Goal: Transaction & Acquisition: Purchase product/service

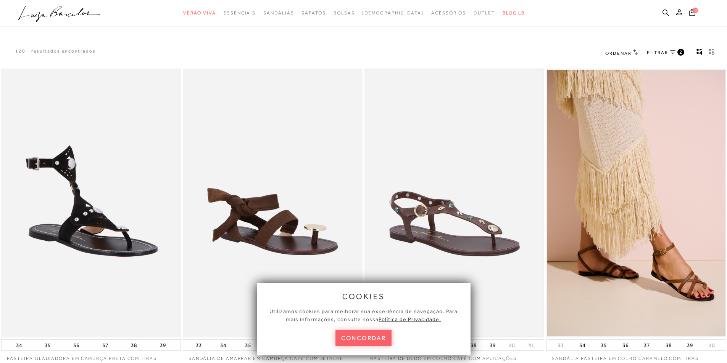
click at [477, 175] on img at bounding box center [454, 203] width 178 height 267
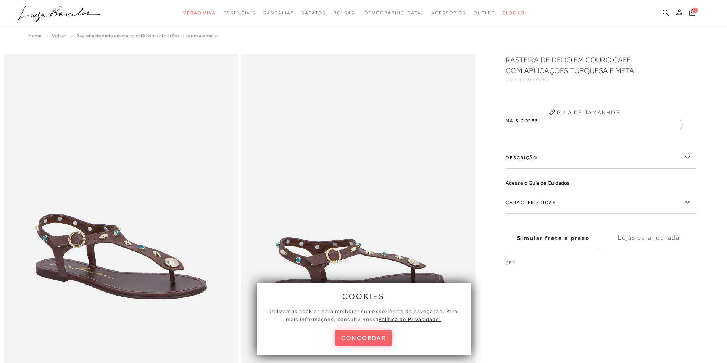
click at [373, 344] on button "concordar" at bounding box center [363, 339] width 56 height 16
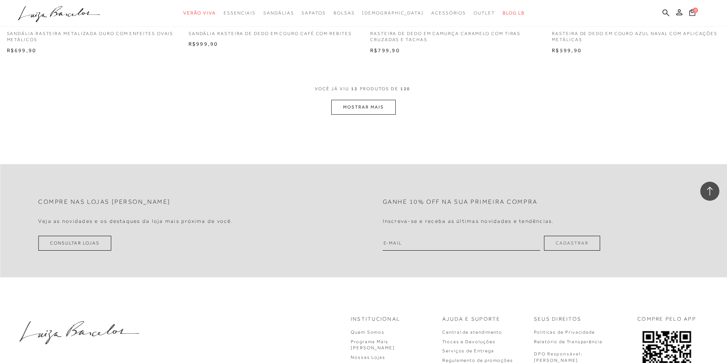
scroll to position [992, 0]
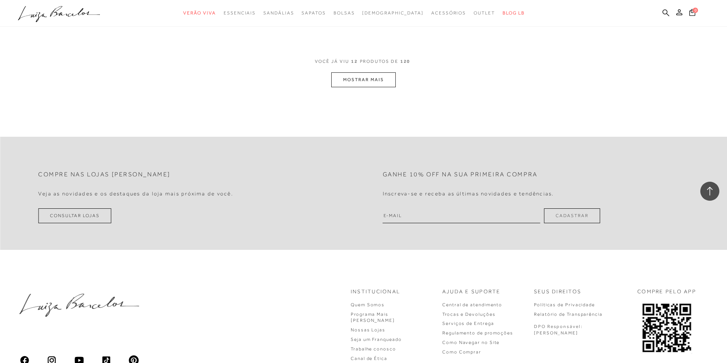
click at [370, 84] on button "MOSTRAR MAIS" at bounding box center [363, 79] width 64 height 15
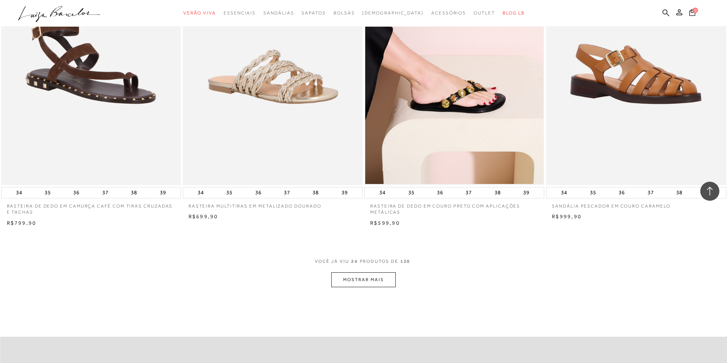
scroll to position [1755, 0]
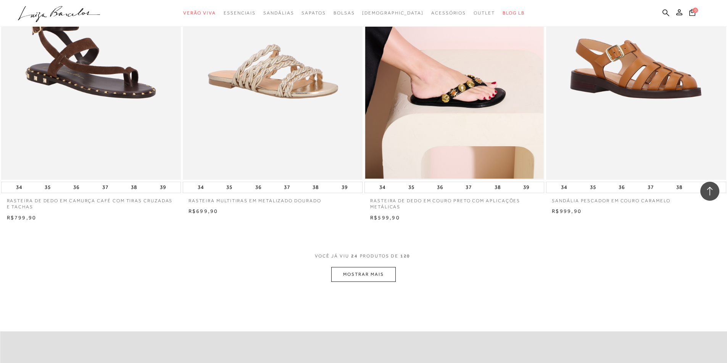
click at [381, 275] on button "MOSTRAR MAIS" at bounding box center [363, 274] width 64 height 15
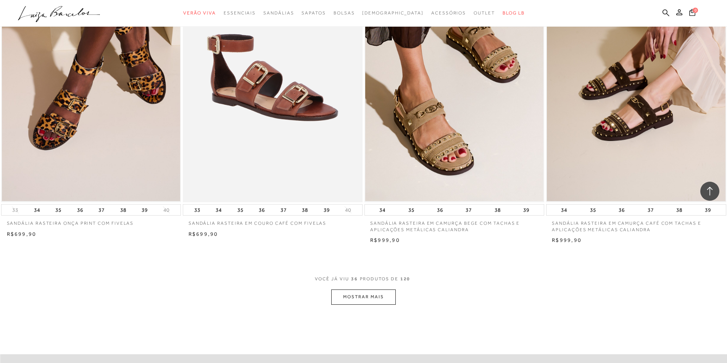
scroll to position [2823, 0]
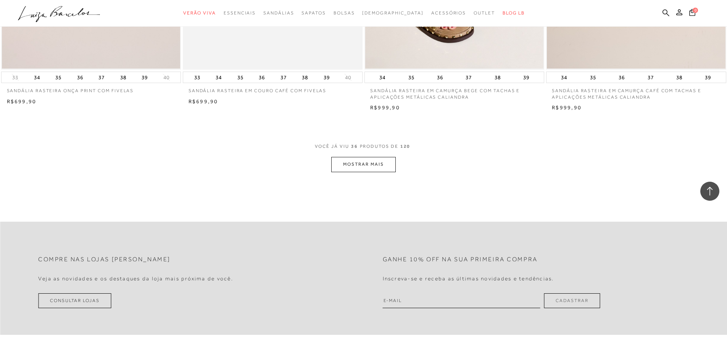
click at [371, 167] on button "MOSTRAR MAIS" at bounding box center [363, 164] width 64 height 15
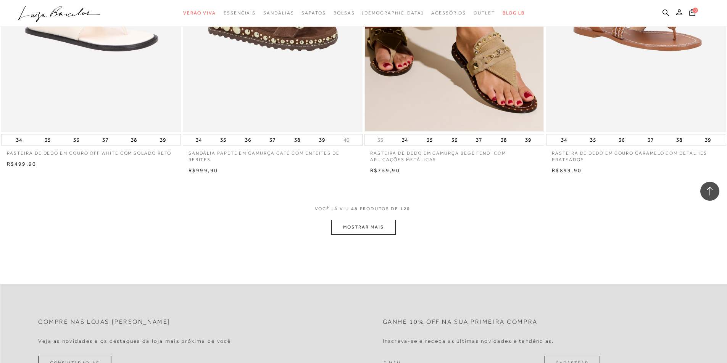
scroll to position [3776, 0]
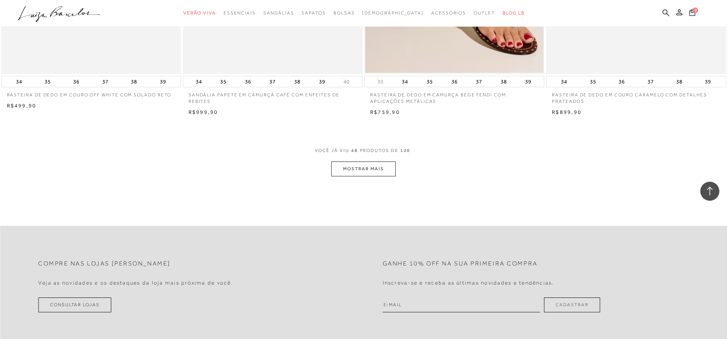
click at [382, 164] on button "MOSTRAR MAIS" at bounding box center [363, 169] width 64 height 15
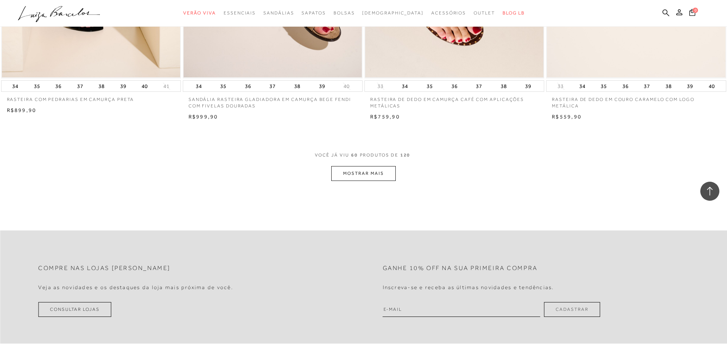
scroll to position [4730, 0]
